Goal: Find specific page/section: Find specific page/section

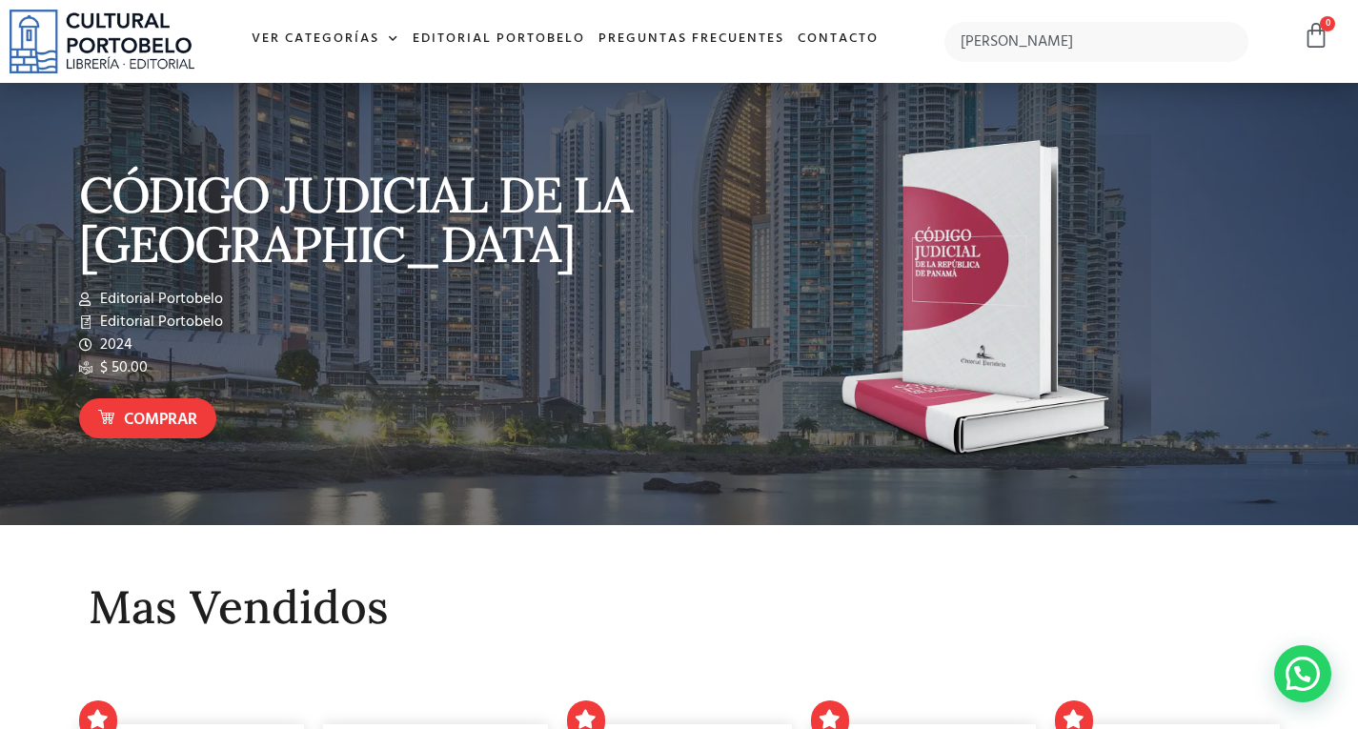
type input "[PERSON_NAME]"
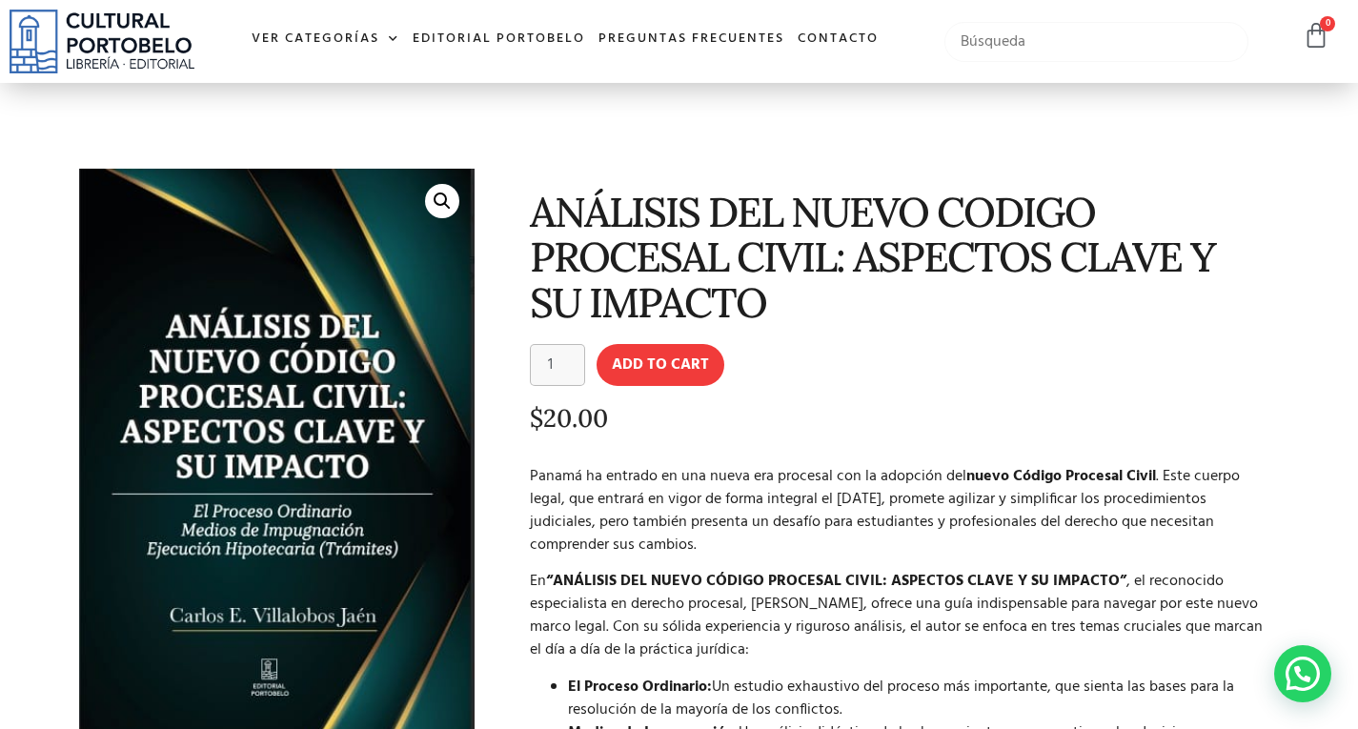
click at [1031, 47] on input "text" at bounding box center [1096, 42] width 304 height 40
type input "[PERSON_NAME]"
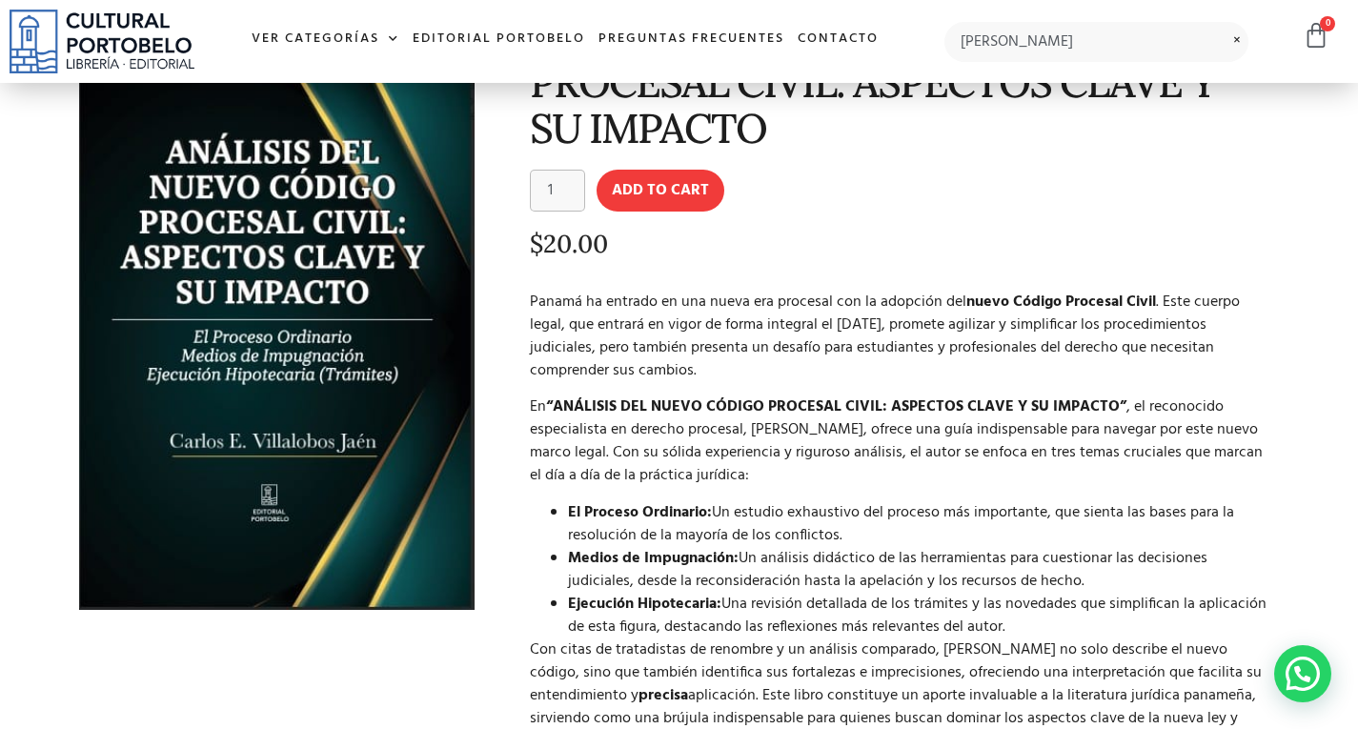
scroll to position [254, 0]
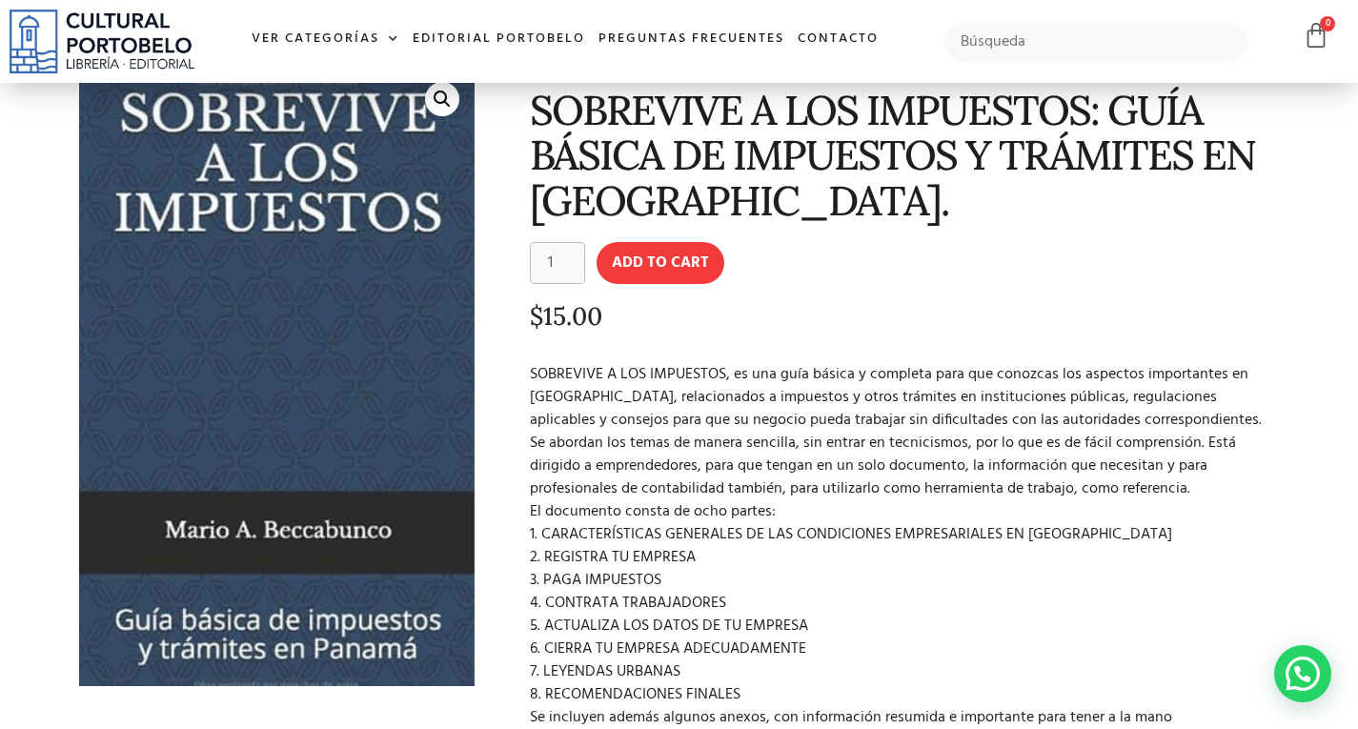
scroll to position [127, 0]
